Goal: Complete application form: Complete application form

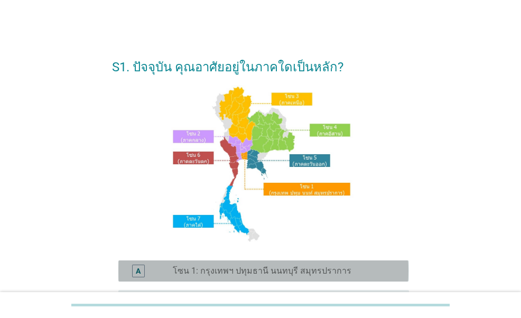
click at [190, 273] on label "โซน 1: กรุงเทพฯ ปทุมธานี นนทบุรี สมุทรปราการ" at bounding box center [262, 271] width 179 height 11
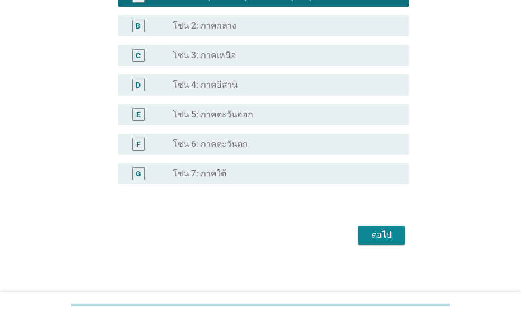
scroll to position [277, 0]
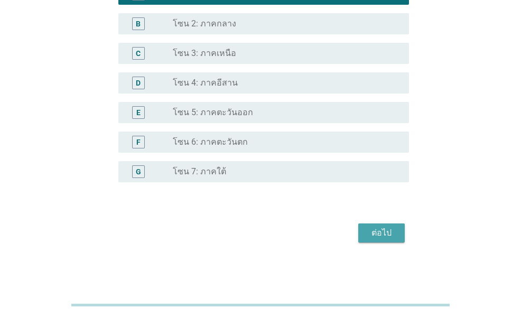
click at [377, 234] on div "ต่อไป" at bounding box center [382, 233] width 30 height 13
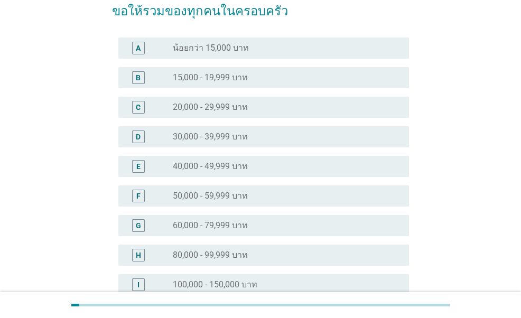
scroll to position [106, 0]
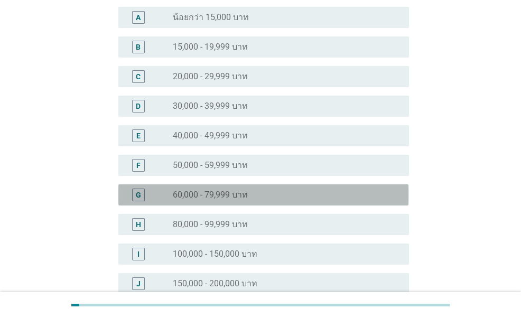
click at [230, 197] on label "60,000 - 79,999 บาท" at bounding box center [210, 195] width 75 height 11
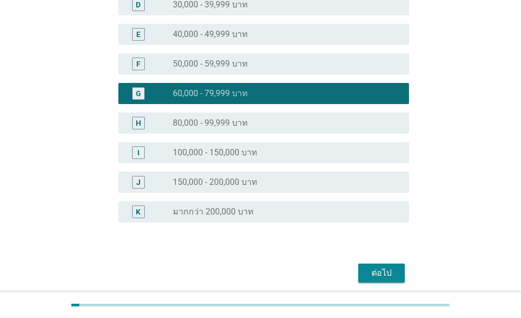
scroll to position [247, 0]
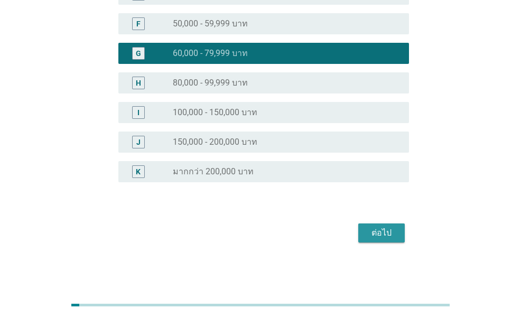
click at [380, 234] on div "ต่อไป" at bounding box center [382, 233] width 30 height 13
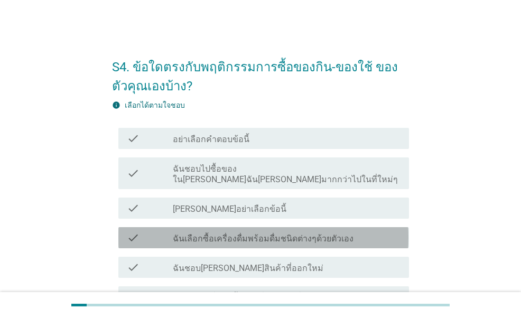
click at [264, 234] on label "ฉันเลือกซื้อเครื่องดื่มพร้อมดื่มชนิดต่างๆด้วยตัวเอง" at bounding box center [263, 239] width 181 height 11
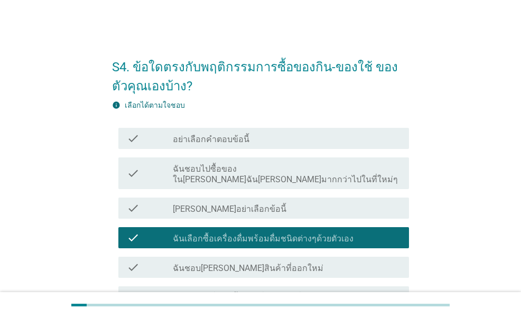
scroll to position [53, 0]
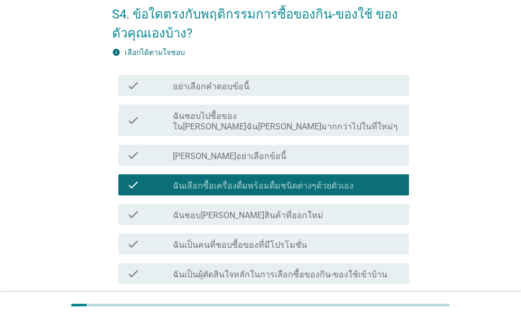
click at [252, 240] on label "ฉันเป็นคนที่ชอบซื้อของที่มีโปรโมชั่น" at bounding box center [240, 245] width 134 height 11
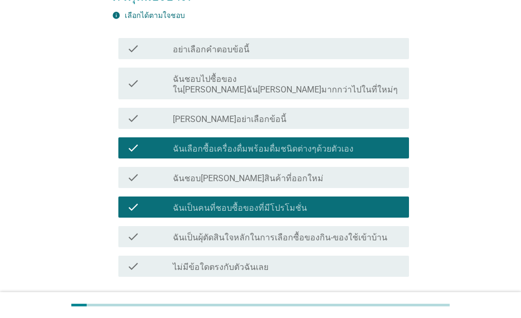
scroll to position [106, 0]
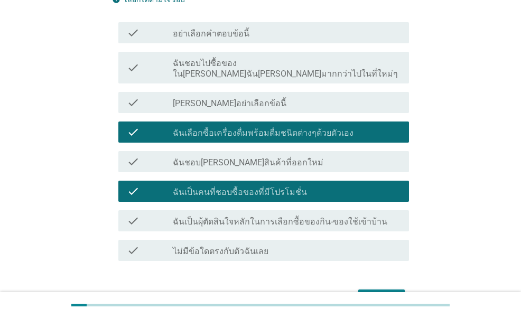
click at [266, 217] on label "ฉันเป็นผุ้ตัดสินใจหลักในการเลือกซื้อของกิน-ของใช้เข้าบ้าน" at bounding box center [280, 222] width 215 height 11
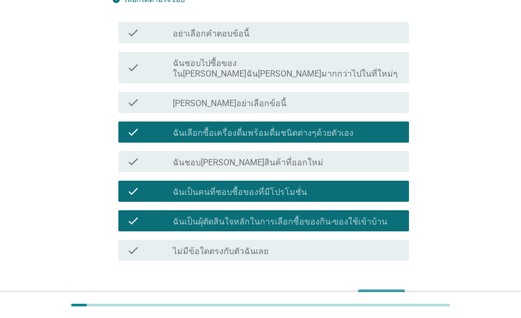
click at [380, 293] on div "ต่อไป" at bounding box center [382, 299] width 30 height 13
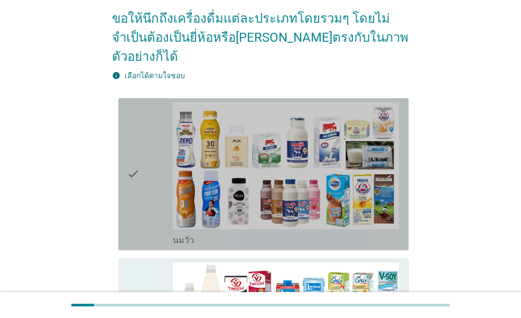
click at [150, 175] on div "check" at bounding box center [149, 175] width 45 height 144
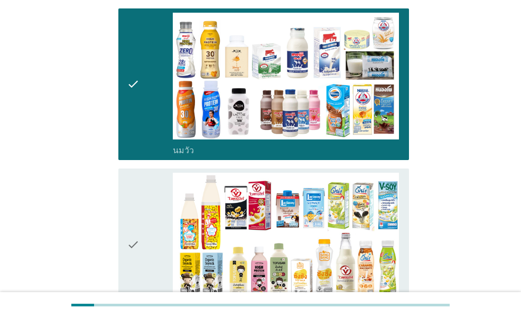
scroll to position [212, 0]
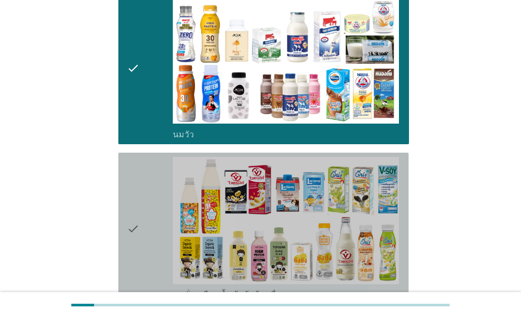
click at [146, 182] on div "check" at bounding box center [149, 229] width 45 height 144
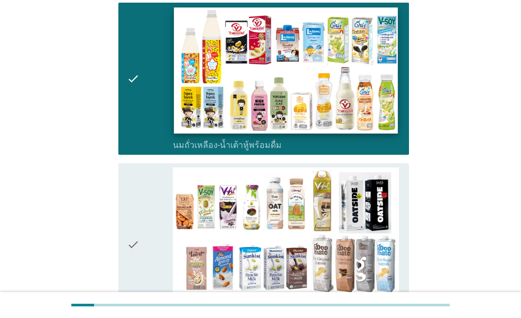
scroll to position [370, 0]
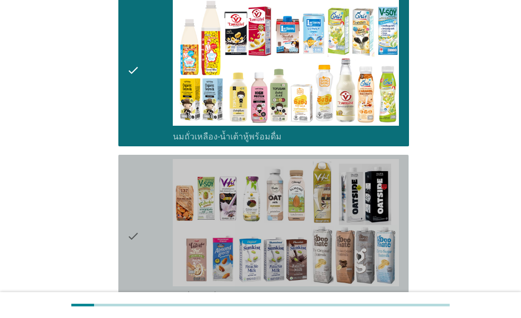
click at [151, 184] on div "check" at bounding box center [149, 236] width 45 height 154
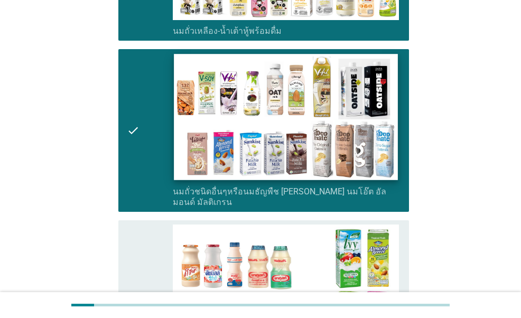
scroll to position [529, 0]
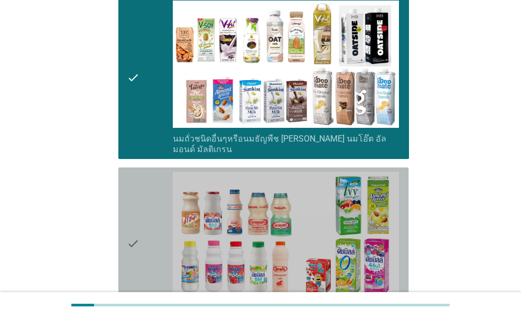
click at [151, 195] on div "check" at bounding box center [149, 244] width 45 height 144
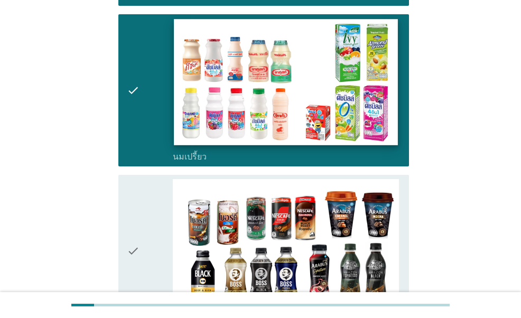
scroll to position [740, 0]
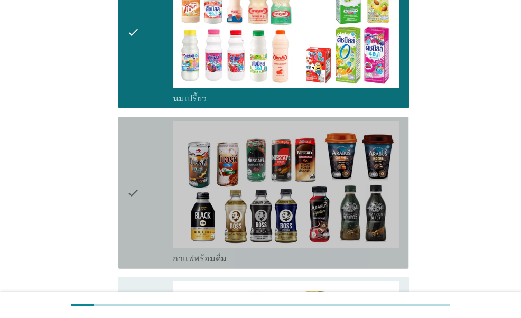
drag, startPoint x: 145, startPoint y: 135, endPoint x: 149, endPoint y: 132, distance: 5.6
click at [145, 136] on div "check" at bounding box center [149, 193] width 45 height 144
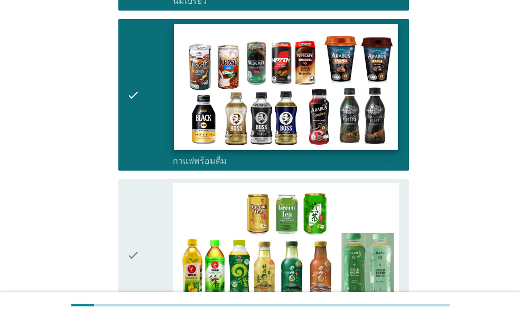
scroll to position [899, 0]
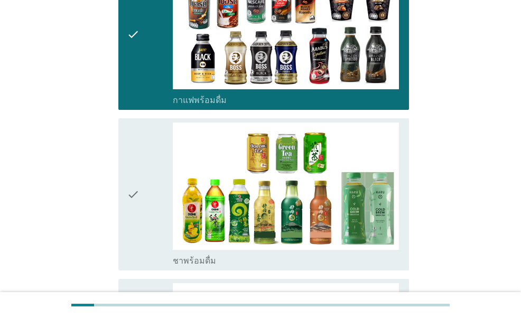
click at [137, 181] on icon "check" at bounding box center [133, 195] width 13 height 144
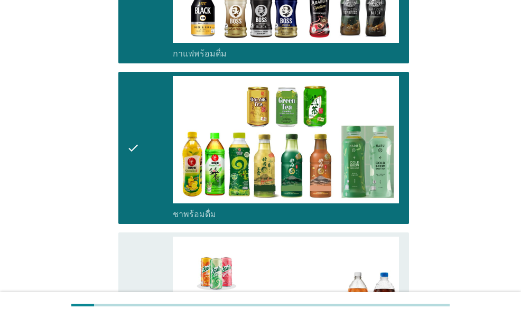
scroll to position [1058, 0]
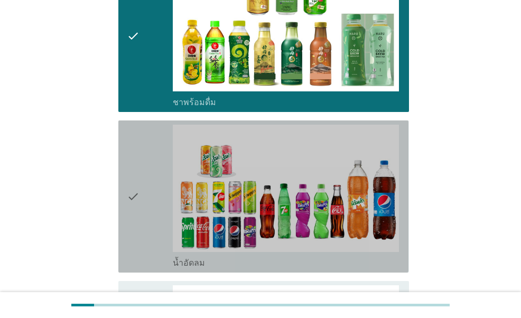
click at [124, 181] on div "check check_box_outline_blank น้ำอัดลม" at bounding box center [263, 197] width 290 height 152
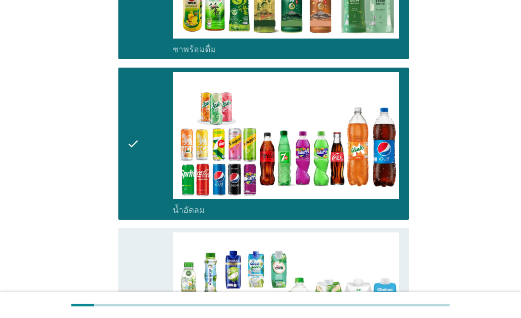
scroll to position [1163, 0]
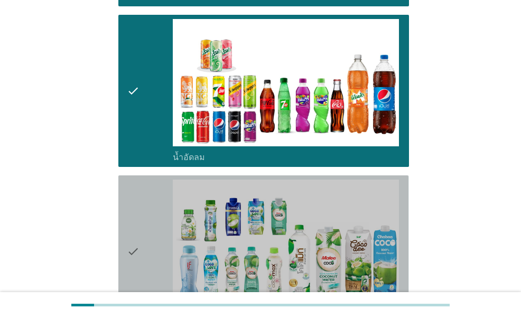
click at [144, 206] on div "check" at bounding box center [149, 252] width 45 height 144
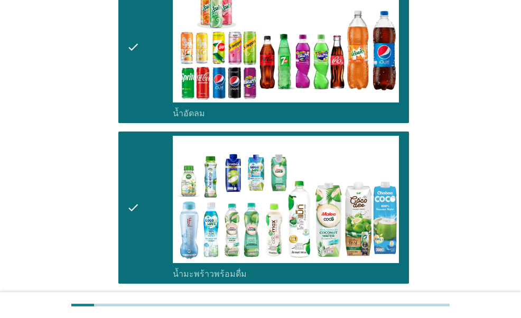
scroll to position [1322, 0]
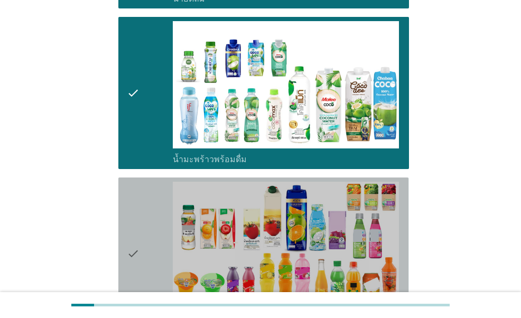
click at [149, 182] on div "check" at bounding box center [149, 254] width 45 height 144
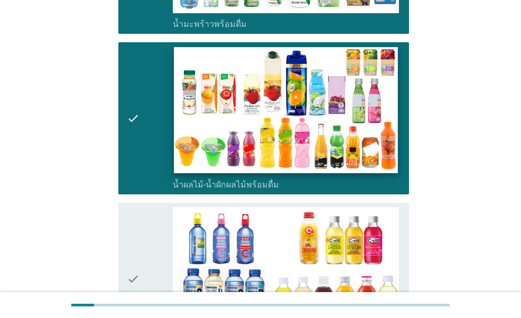
scroll to position [1481, 0]
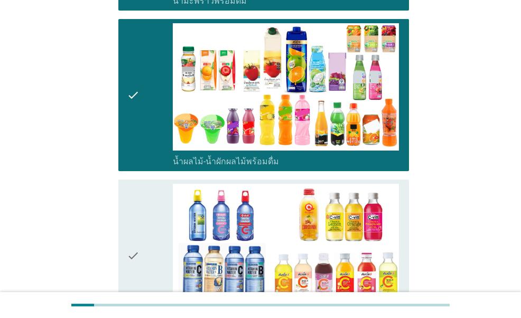
click at [158, 184] on div "check" at bounding box center [149, 256] width 45 height 144
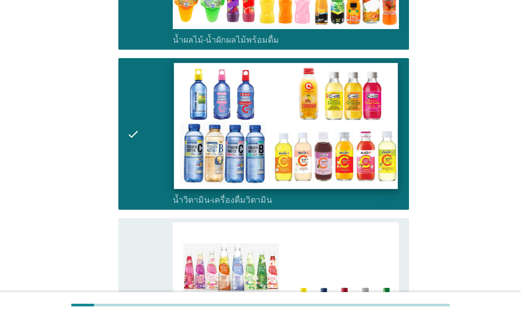
scroll to position [1639, 0]
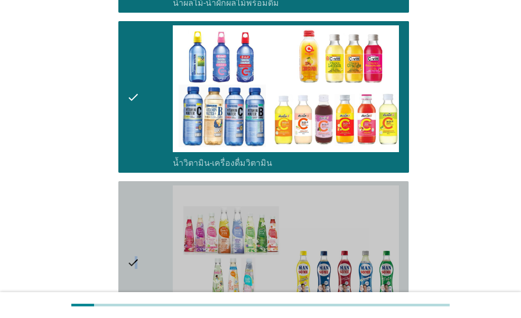
click at [136, 186] on icon "check" at bounding box center [133, 263] width 13 height 154
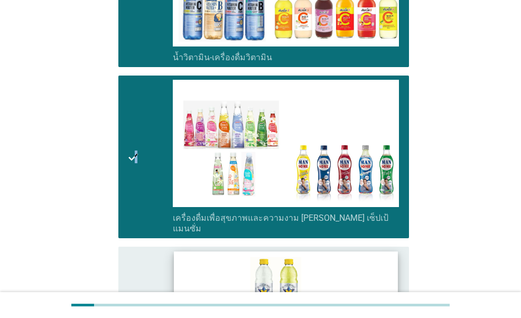
scroll to position [1798, 0]
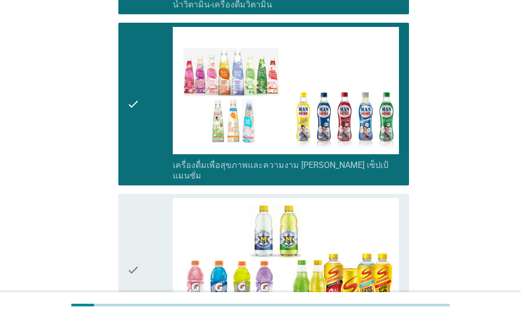
click at [147, 206] on div "check" at bounding box center [149, 270] width 45 height 144
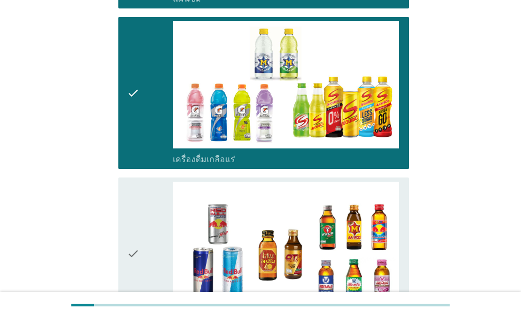
scroll to position [2010, 0]
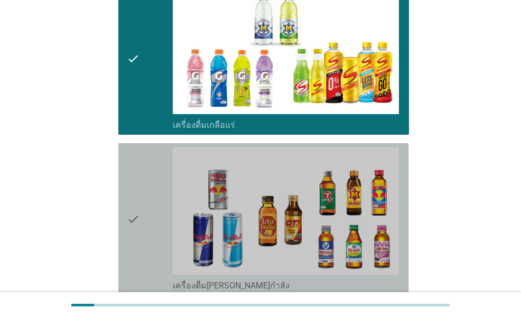
click at [152, 201] on div "check" at bounding box center [149, 220] width 45 height 144
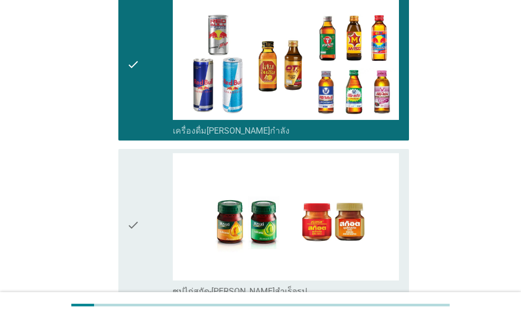
scroll to position [2168, 0]
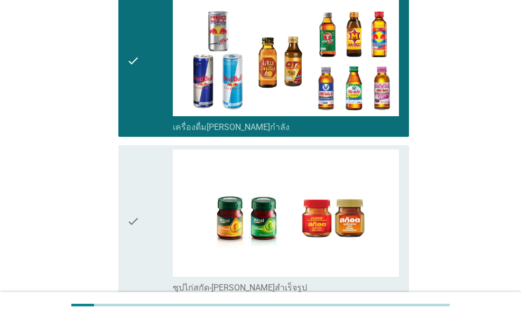
click at [152, 195] on div "check" at bounding box center [149, 222] width 45 height 144
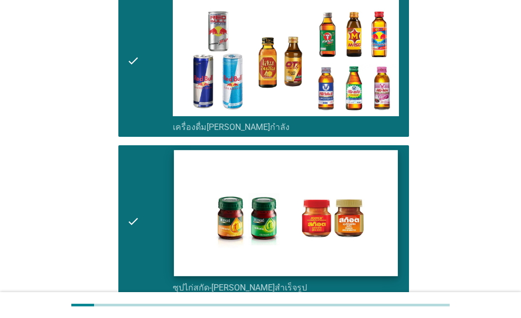
scroll to position [2258, 0]
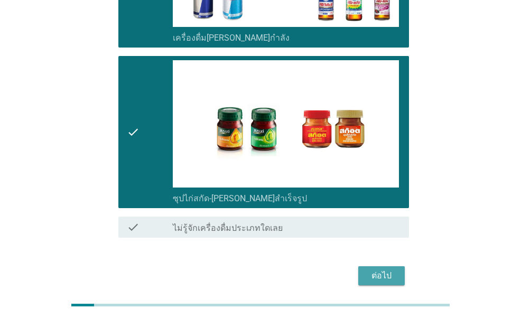
click at [376, 270] on div "ต่อไป" at bounding box center [382, 276] width 30 height 13
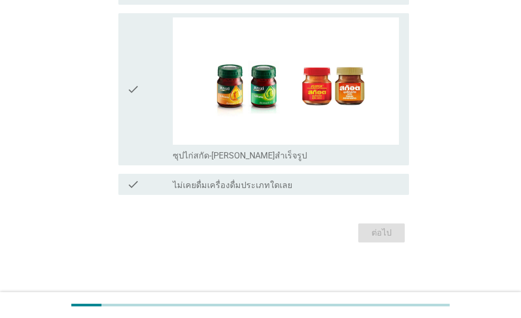
scroll to position [0, 0]
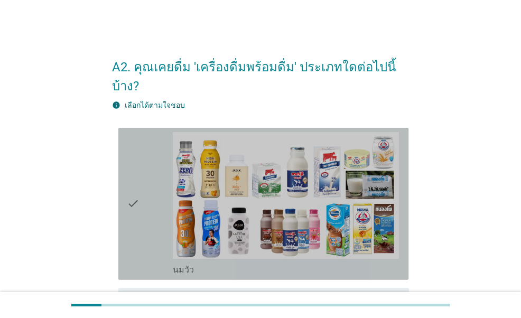
click at [163, 214] on div "check" at bounding box center [149, 204] width 45 height 144
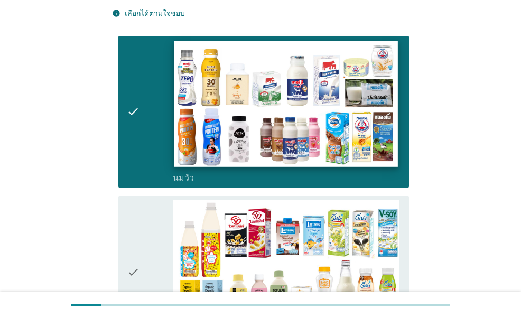
scroll to position [106, 0]
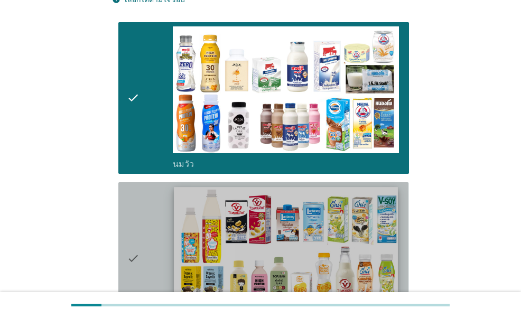
drag, startPoint x: 153, startPoint y: 224, endPoint x: 190, endPoint y: 187, distance: 51.6
click at [153, 224] on div "check" at bounding box center [149, 259] width 45 height 144
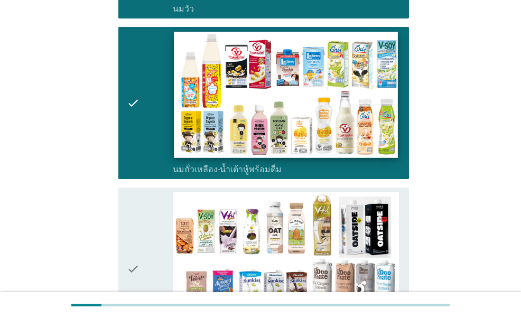
scroll to position [317, 0]
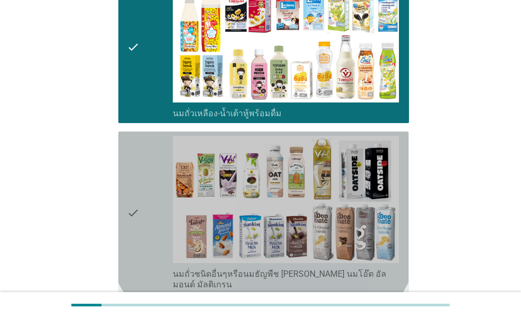
click at [151, 222] on div "check" at bounding box center [149, 213] width 45 height 154
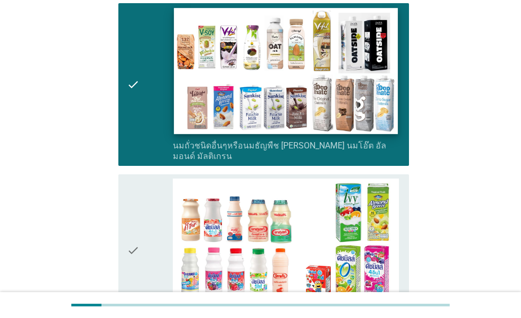
scroll to position [476, 0]
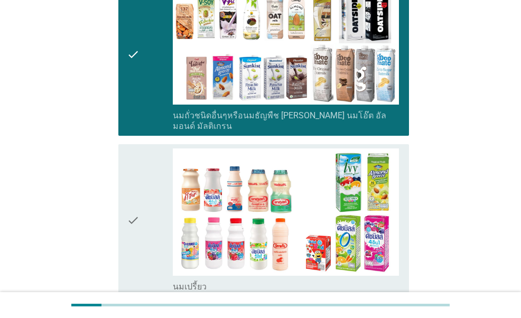
click at [136, 214] on icon "check" at bounding box center [133, 221] width 13 height 144
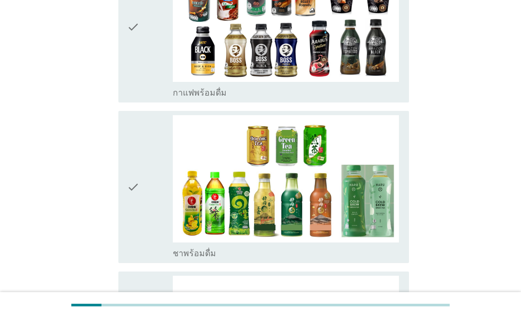
scroll to position [846, 0]
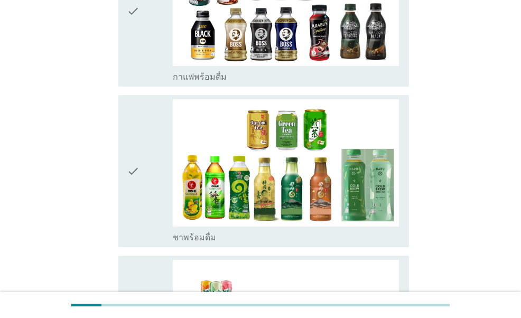
click at [145, 177] on div "check" at bounding box center [149, 171] width 45 height 144
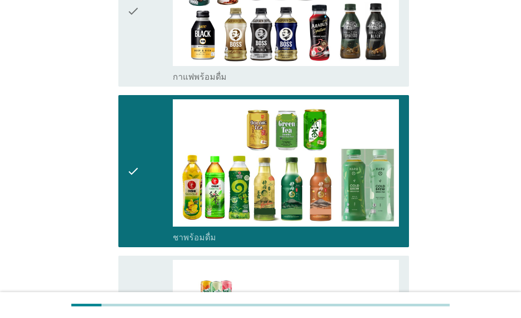
scroll to position [1005, 0]
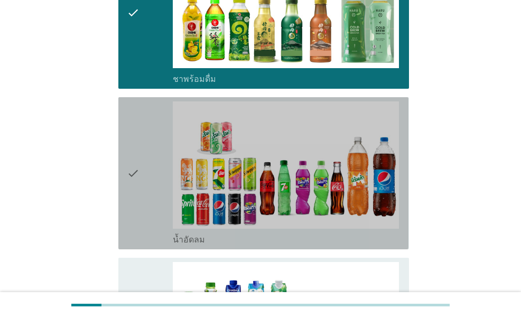
click at [142, 168] on div "check" at bounding box center [149, 174] width 45 height 144
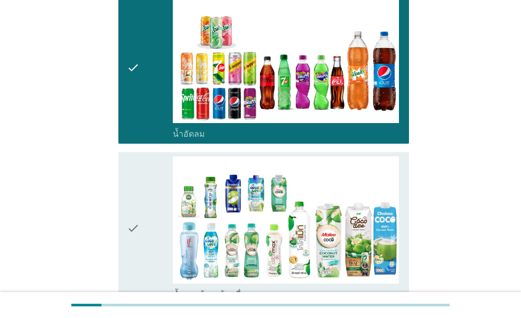
click at [142, 168] on div "check" at bounding box center [149, 229] width 45 height 144
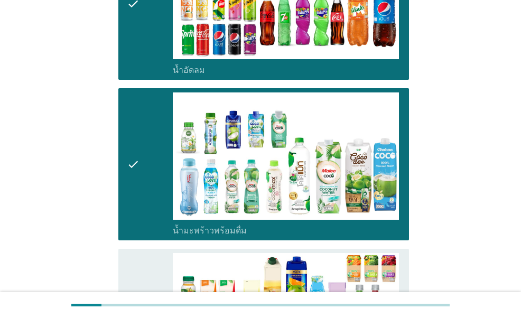
scroll to position [1269, 0]
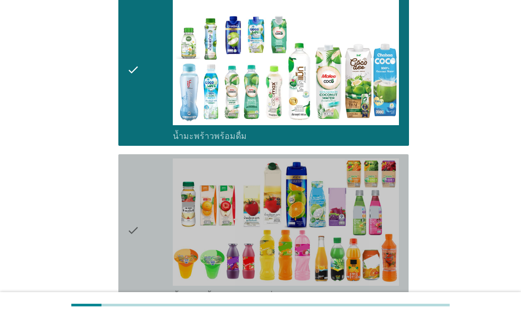
click at [142, 168] on div "check" at bounding box center [149, 231] width 45 height 144
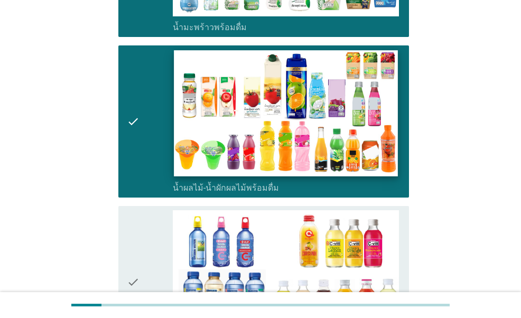
scroll to position [1428, 0]
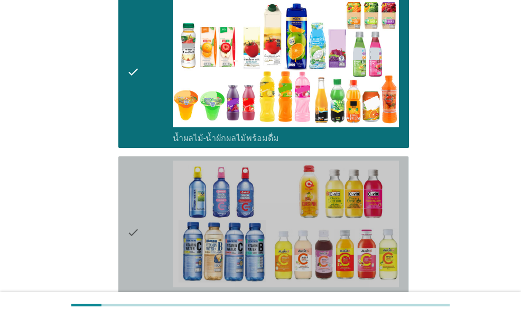
click at [162, 186] on div "check" at bounding box center [149, 233] width 45 height 144
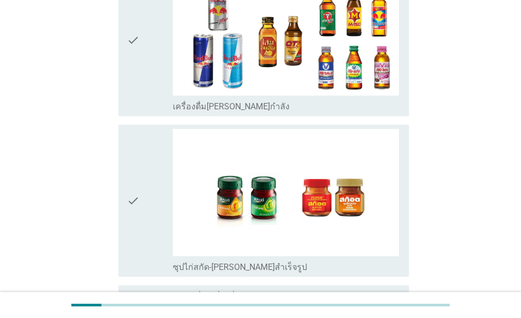
scroll to position [2115, 0]
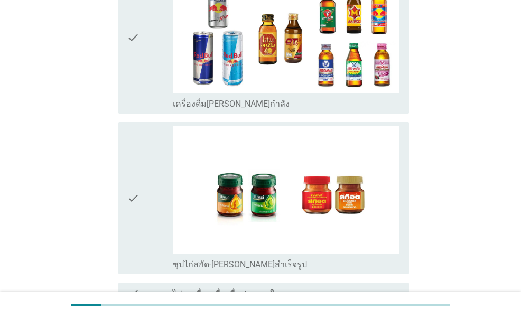
click at [136, 186] on icon "check" at bounding box center [133, 198] width 13 height 144
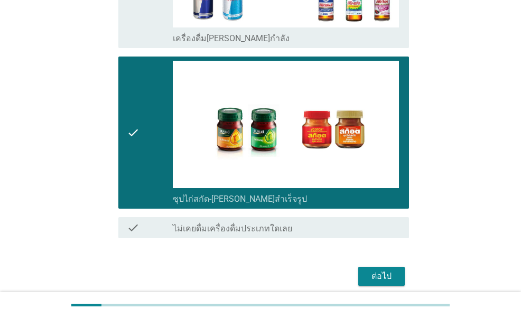
scroll to position [2181, 0]
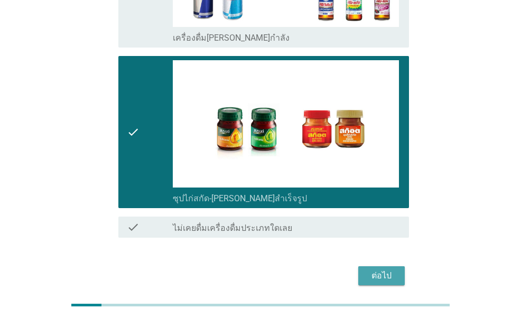
click at [373, 267] on button "ต่อไป" at bounding box center [382, 276] width 47 height 19
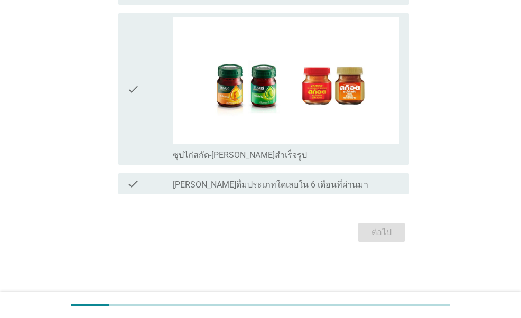
scroll to position [0, 0]
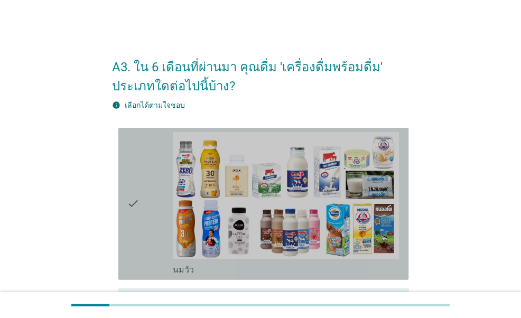
click at [141, 240] on div "check" at bounding box center [149, 204] width 45 height 144
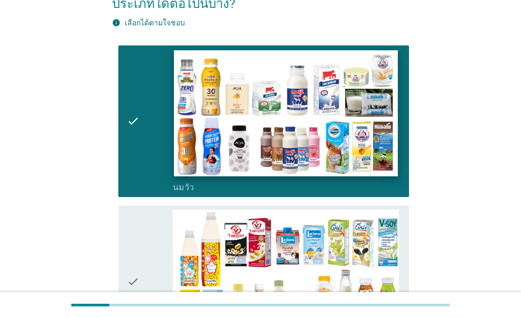
scroll to position [212, 0]
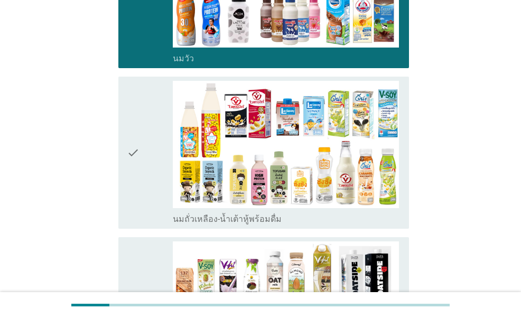
click at [130, 173] on icon "check" at bounding box center [133, 153] width 13 height 144
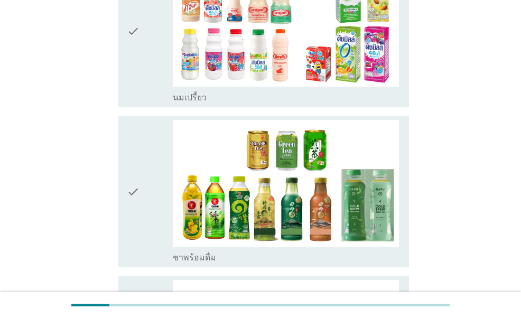
scroll to position [687, 0]
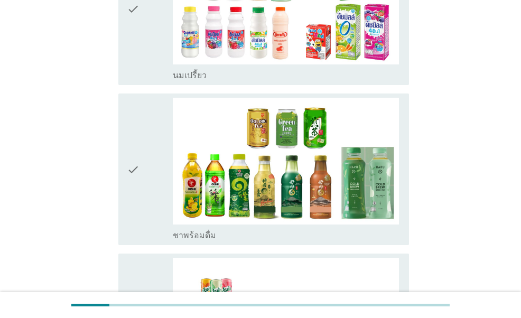
click at [143, 194] on div "check" at bounding box center [149, 170] width 45 height 144
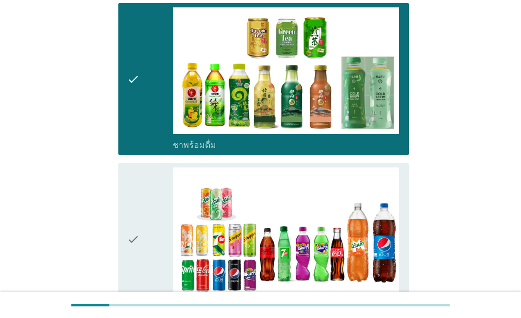
scroll to position [846, 0]
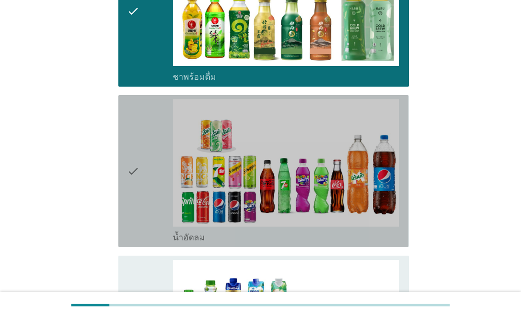
click at [134, 172] on icon "check" at bounding box center [133, 171] width 13 height 144
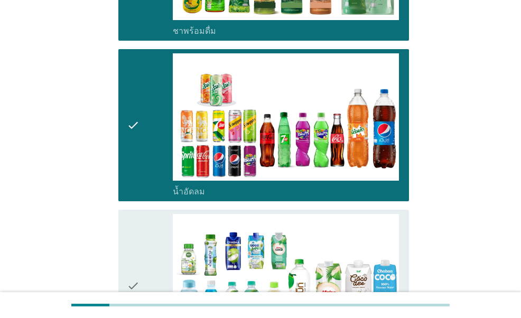
scroll to position [952, 0]
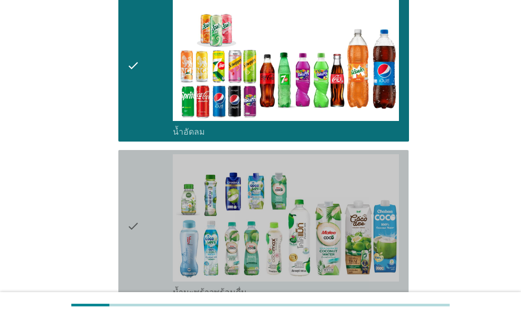
click at [135, 183] on icon "check" at bounding box center [133, 226] width 13 height 144
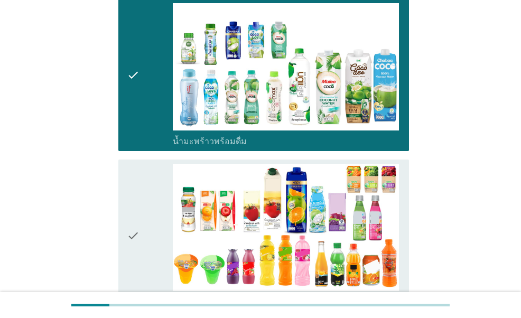
scroll to position [1111, 0]
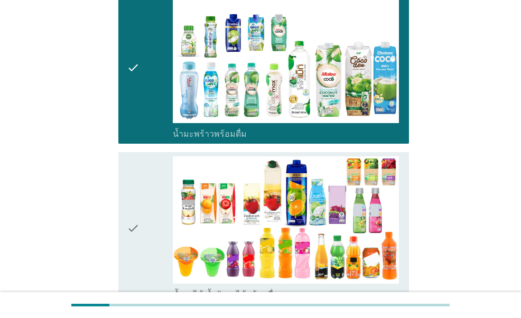
click at [137, 167] on icon "check" at bounding box center [133, 229] width 13 height 144
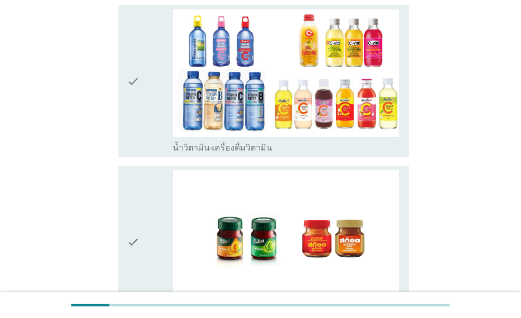
scroll to position [1428, 0]
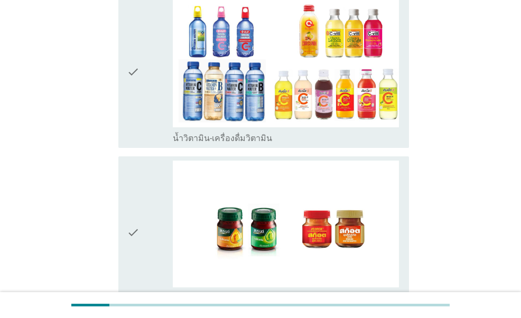
click at [137, 167] on icon "check" at bounding box center [133, 233] width 13 height 144
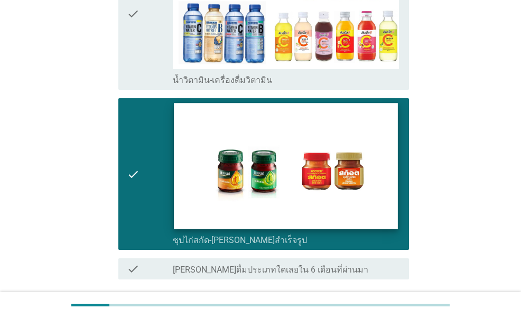
scroll to position [1558, 0]
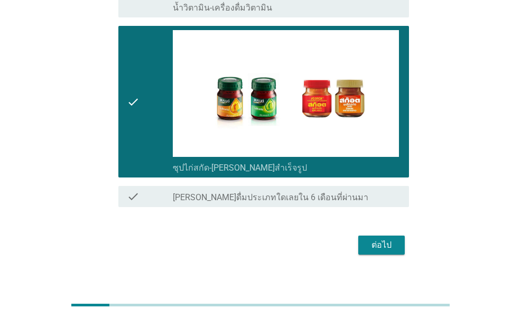
click at [378, 239] on div "ต่อไป" at bounding box center [382, 245] width 30 height 13
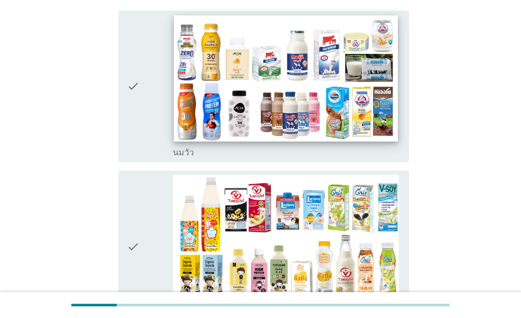
scroll to position [159, 0]
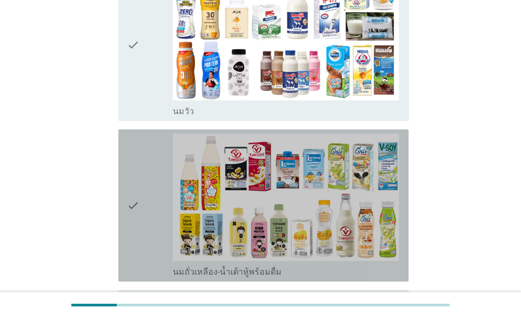
click at [148, 172] on div "check" at bounding box center [149, 206] width 45 height 144
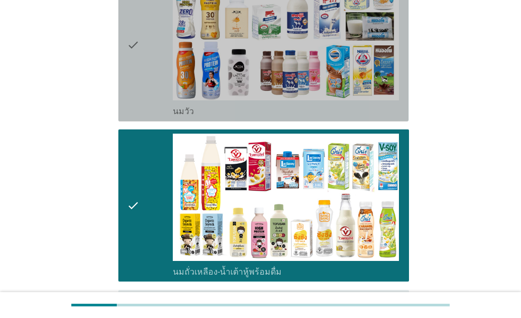
click at [157, 62] on div "check" at bounding box center [149, 46] width 45 height 144
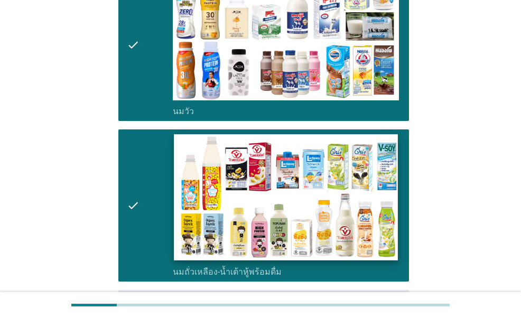
scroll to position [317, 0]
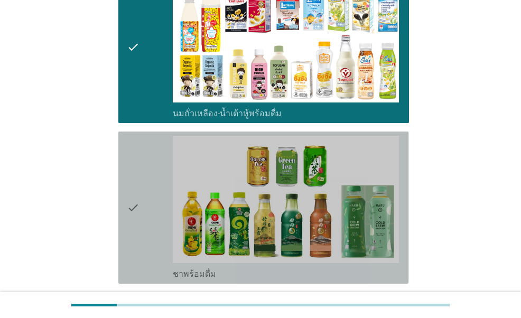
click at [148, 171] on div "check" at bounding box center [149, 208] width 45 height 144
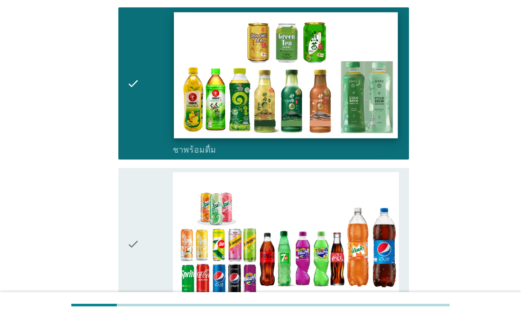
scroll to position [476, 0]
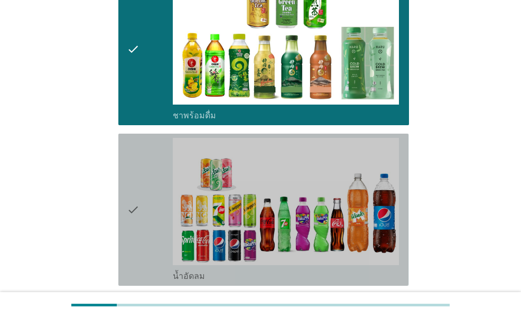
click at [147, 185] on div "check" at bounding box center [149, 210] width 45 height 144
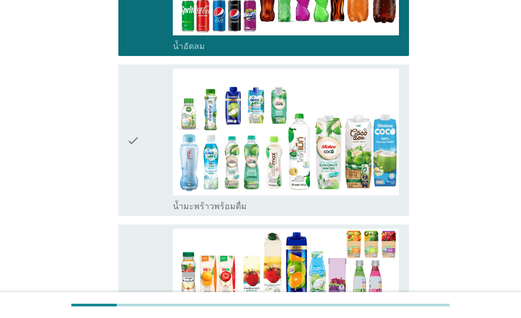
scroll to position [740, 0]
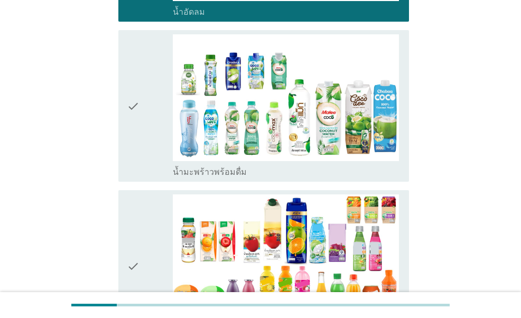
click at [152, 134] on div "check" at bounding box center [149, 106] width 45 height 144
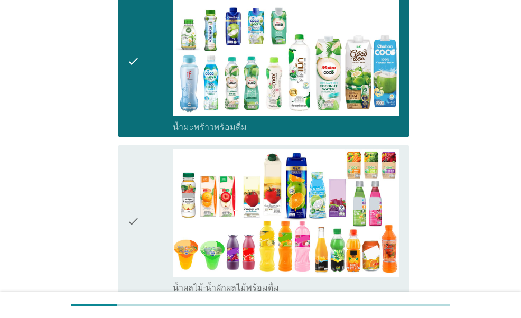
scroll to position [899, 0]
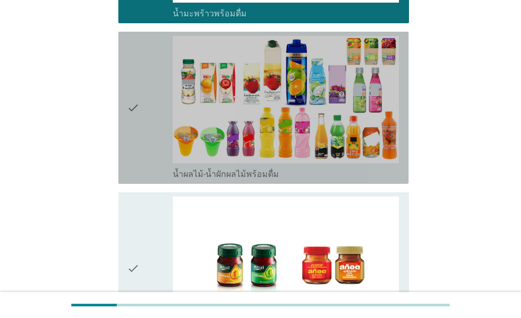
click at [150, 139] on div "check" at bounding box center [149, 108] width 45 height 144
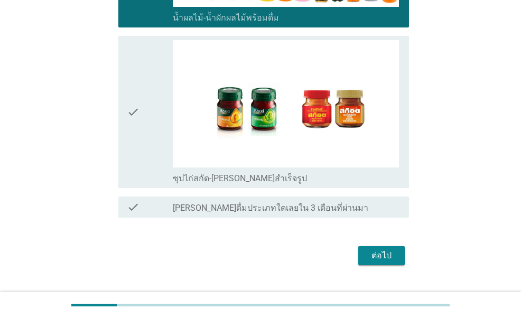
scroll to position [1058, 0]
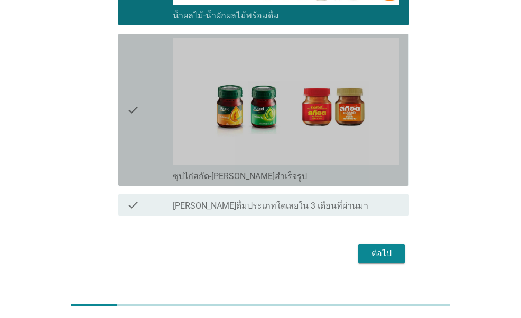
click at [146, 142] on div "check" at bounding box center [149, 110] width 45 height 144
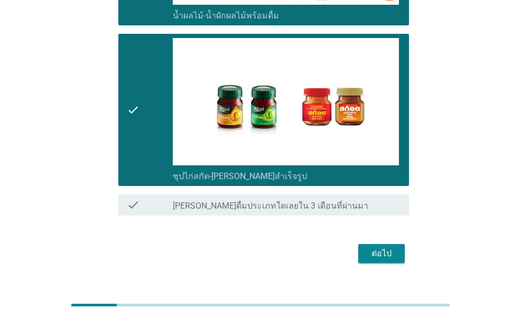
click at [381, 250] on div "ต่อไป" at bounding box center [382, 253] width 30 height 13
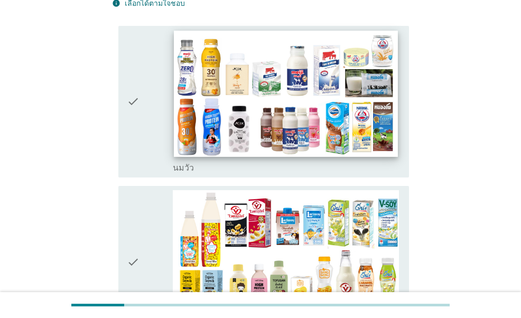
scroll to position [159, 0]
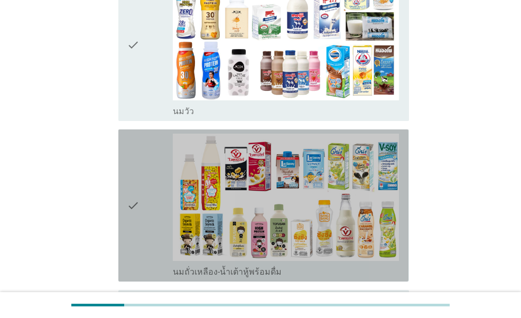
click at [149, 180] on div "check" at bounding box center [149, 206] width 45 height 144
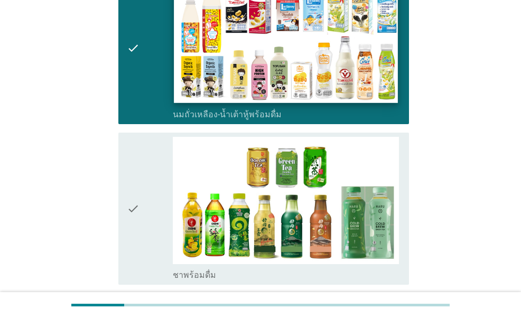
scroll to position [317, 0]
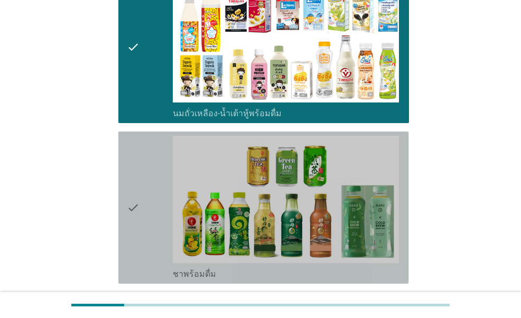
click at [129, 226] on icon "check" at bounding box center [133, 208] width 13 height 144
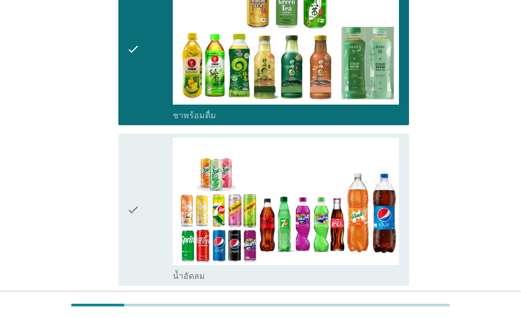
scroll to position [529, 0]
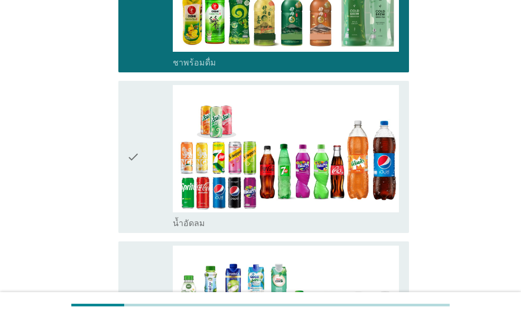
click at [136, 186] on icon "check" at bounding box center [133, 157] width 13 height 144
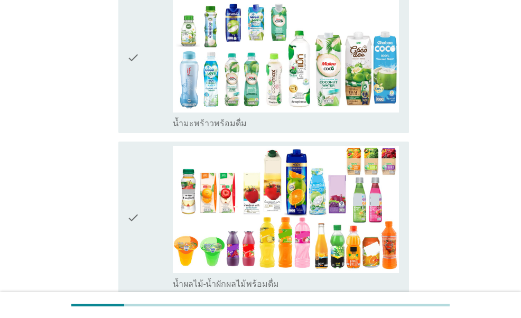
scroll to position [793, 0]
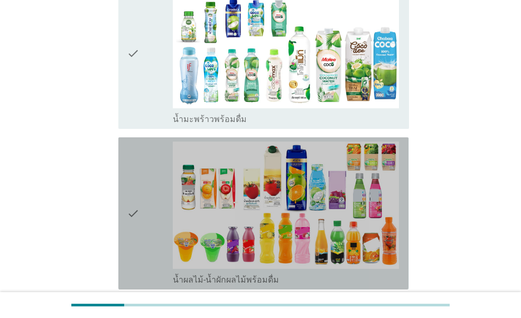
click at [141, 178] on div "check" at bounding box center [149, 214] width 45 height 144
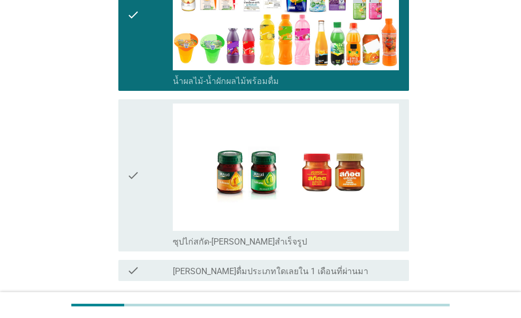
scroll to position [1005, 0]
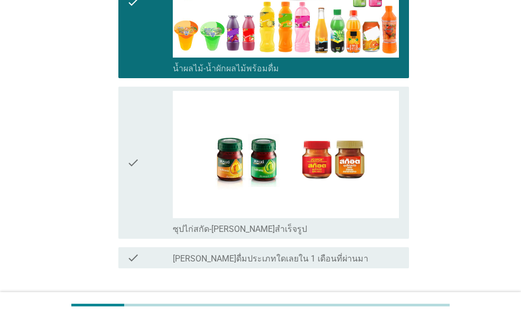
click at [145, 186] on div "check" at bounding box center [149, 163] width 45 height 144
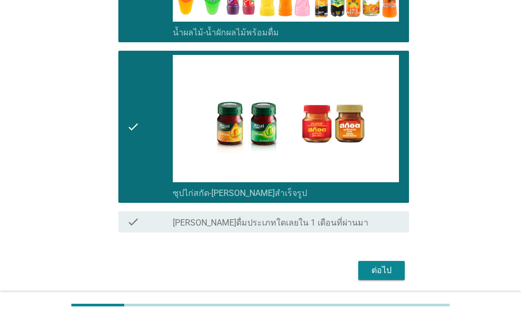
scroll to position [1077, 0]
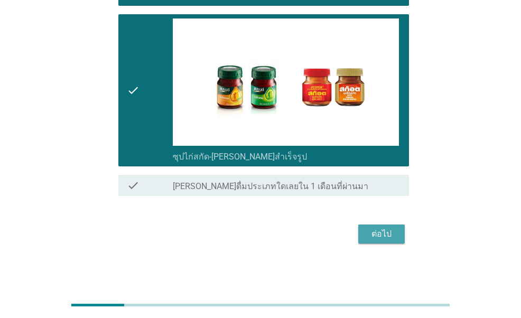
click at [403, 239] on button "ต่อไป" at bounding box center [382, 234] width 47 height 19
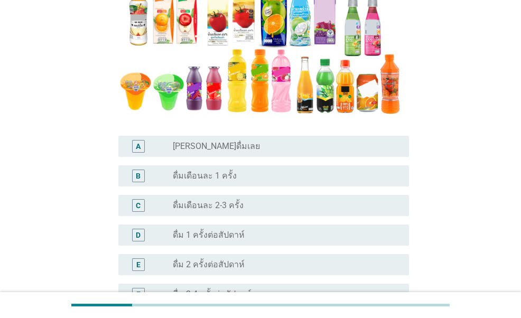
scroll to position [212, 0]
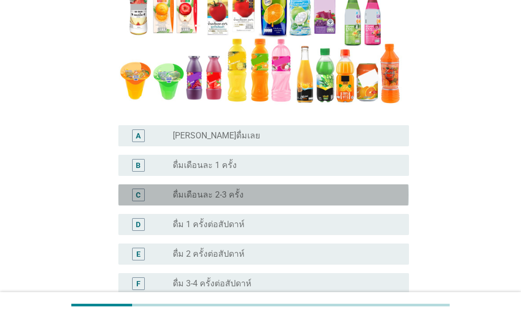
click at [194, 197] on label "ดื่มเดือนละ 2-3 ครั้ง" at bounding box center [208, 195] width 71 height 11
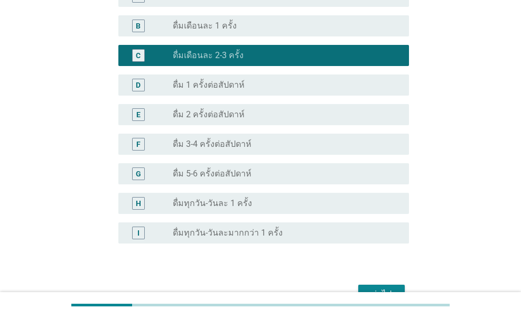
scroll to position [412, 0]
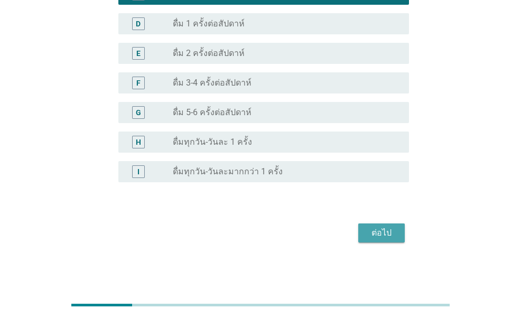
click at [378, 231] on div "ต่อไป" at bounding box center [382, 233] width 30 height 13
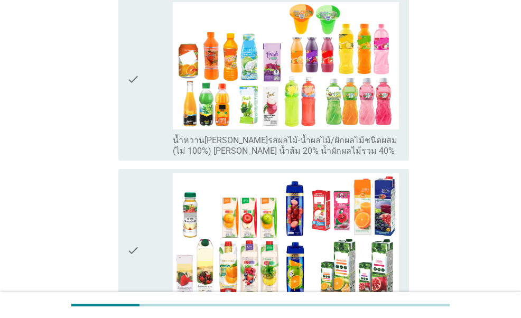
scroll to position [423, 0]
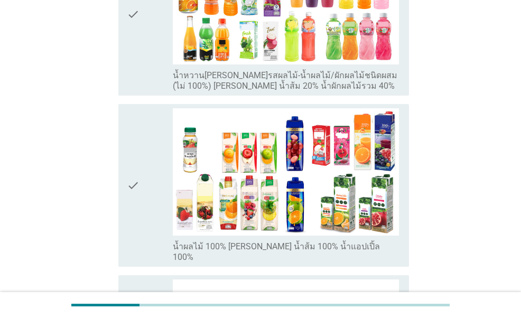
click at [143, 171] on div "check" at bounding box center [149, 185] width 45 height 154
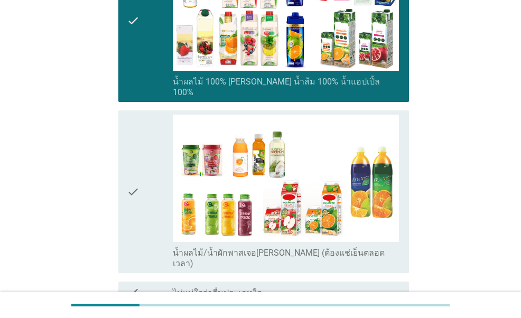
scroll to position [635, 0]
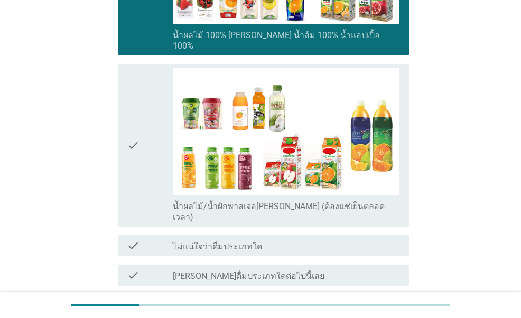
click at [383, 318] on div "ต่อไป" at bounding box center [382, 324] width 30 height 13
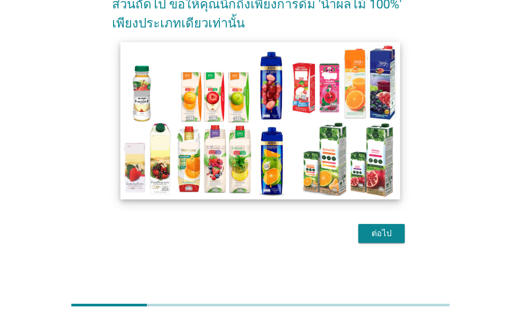
scroll to position [63, 0]
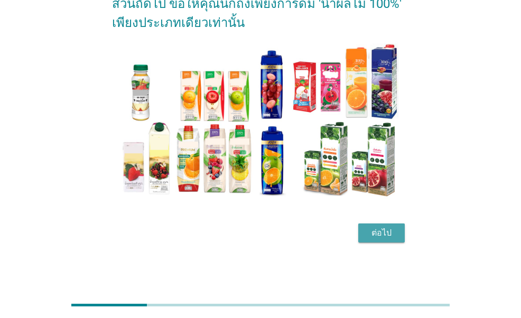
click at [374, 236] on div "ต่อไป" at bounding box center [382, 233] width 30 height 13
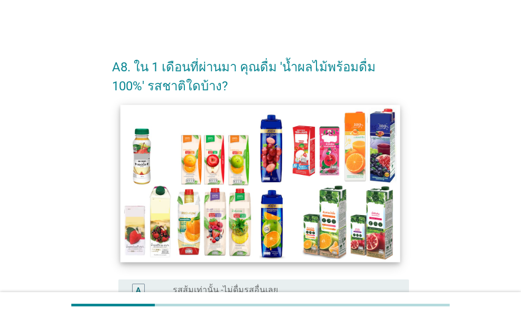
scroll to position [159, 0]
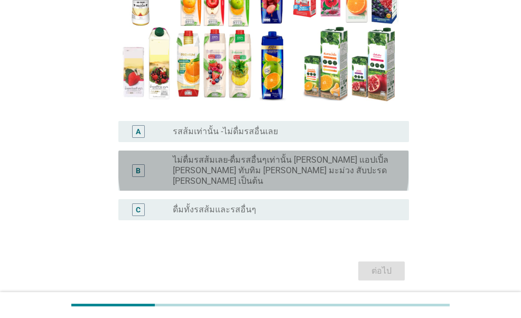
click at [313, 163] on label "ไม่ดื่มรสส้มเลย-ดื่มรสอื่นๆเท่านั้น [PERSON_NAME] แอปเปิ้ล [PERSON_NAME] ทับทิม…" at bounding box center [282, 171] width 219 height 32
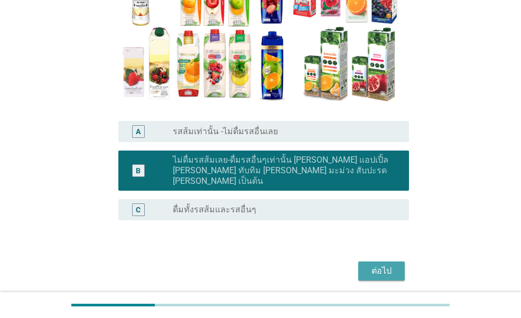
click at [397, 262] on button "ต่อไป" at bounding box center [382, 271] width 47 height 19
